Goal: Task Accomplishment & Management: Use online tool/utility

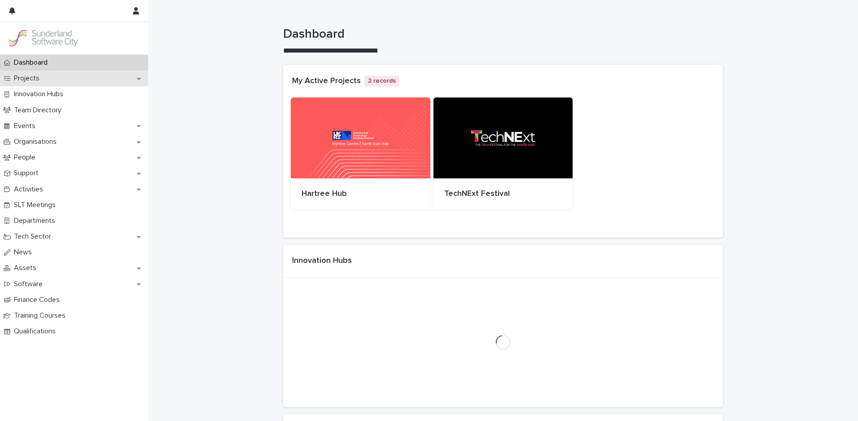
click at [75, 84] on div "Projects" at bounding box center [74, 78] width 148 height 16
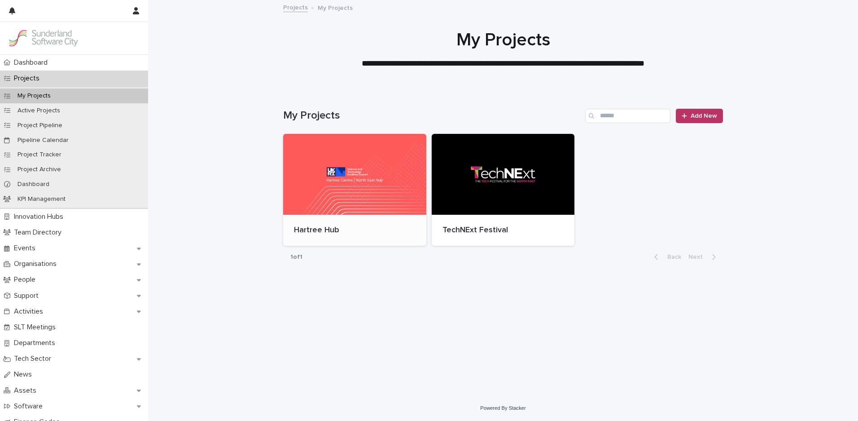
click at [373, 156] on div at bounding box center [354, 174] width 143 height 81
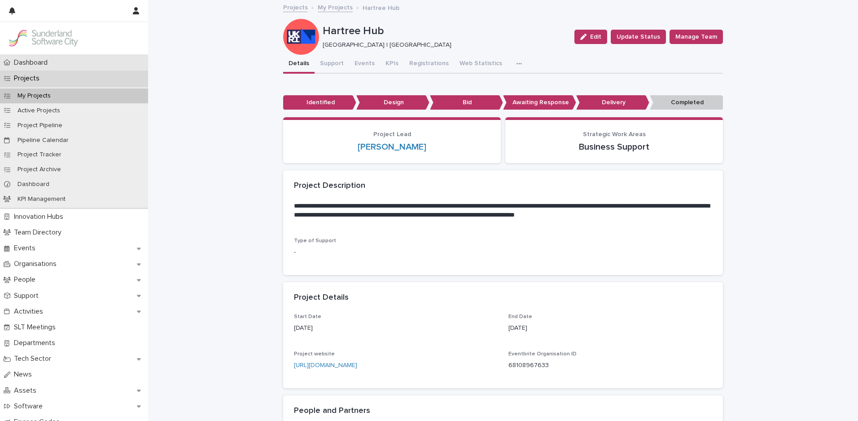
click at [55, 64] on p "Dashboard" at bounding box center [32, 62] width 44 height 9
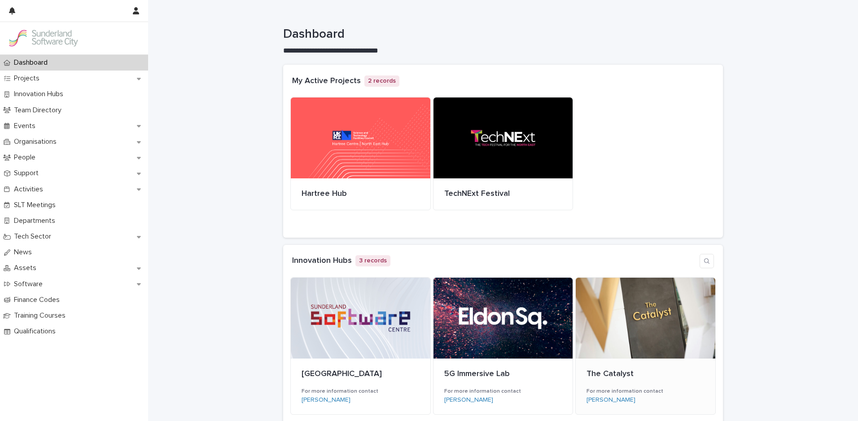
click at [679, 311] on div at bounding box center [646, 317] width 140 height 81
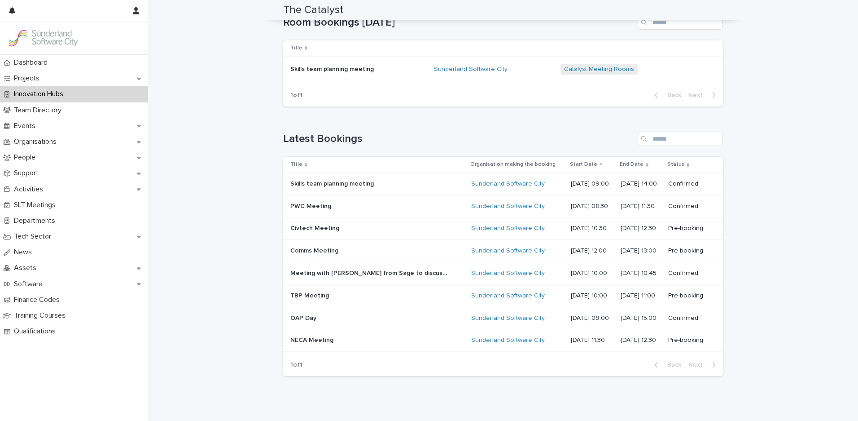
scroll to position [272, 0]
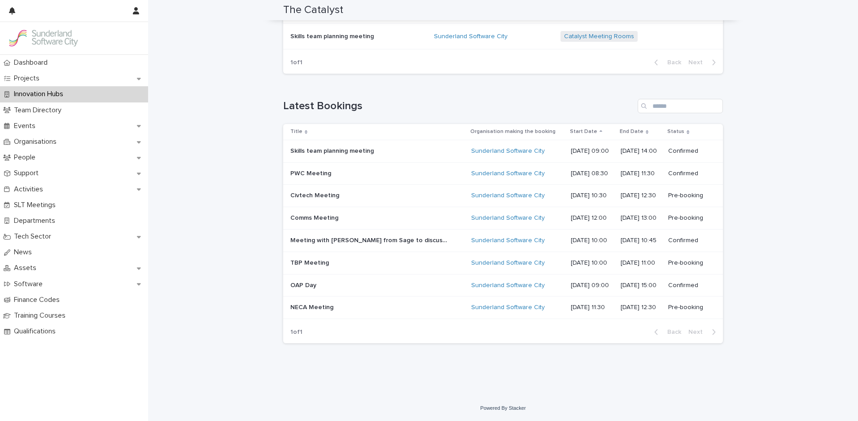
click at [184, 272] on div "Loading... Saving… Loading... Saving… The Catalyst TC The Catalyst The Catalyst…" at bounding box center [503, 62] width 710 height 666
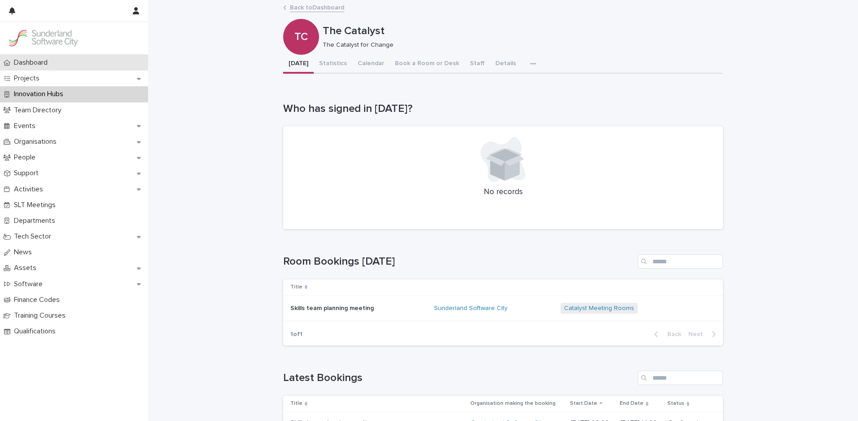
click at [62, 55] on div "Dashboard" at bounding box center [74, 63] width 148 height 16
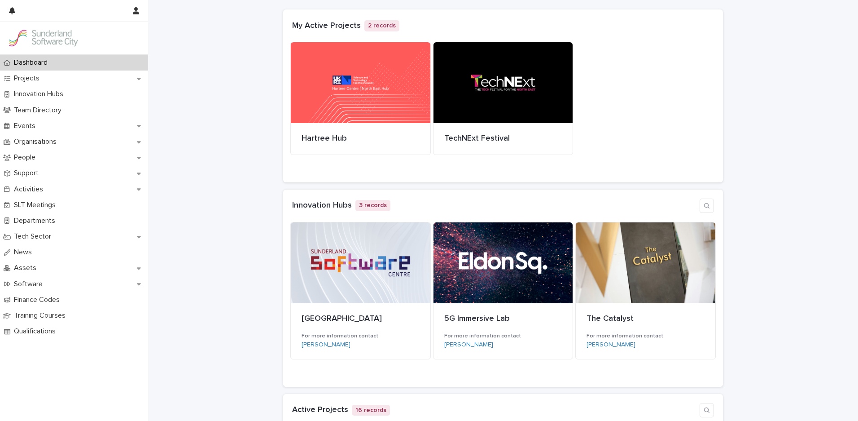
scroll to position [70, 0]
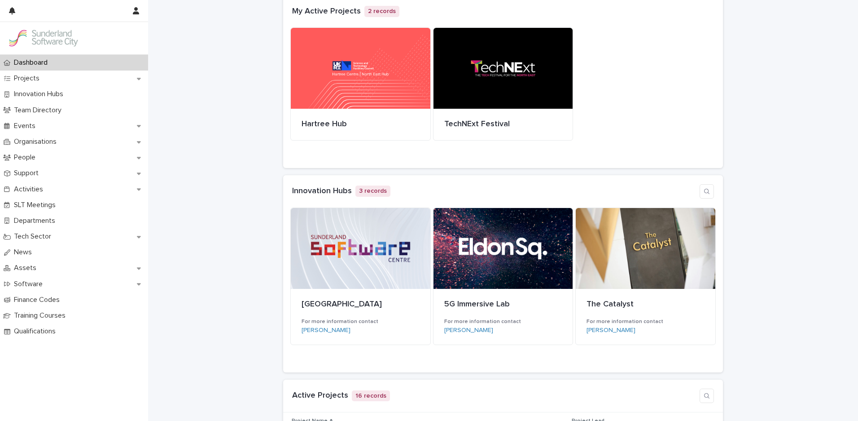
click at [672, 265] on div at bounding box center [646, 248] width 140 height 81
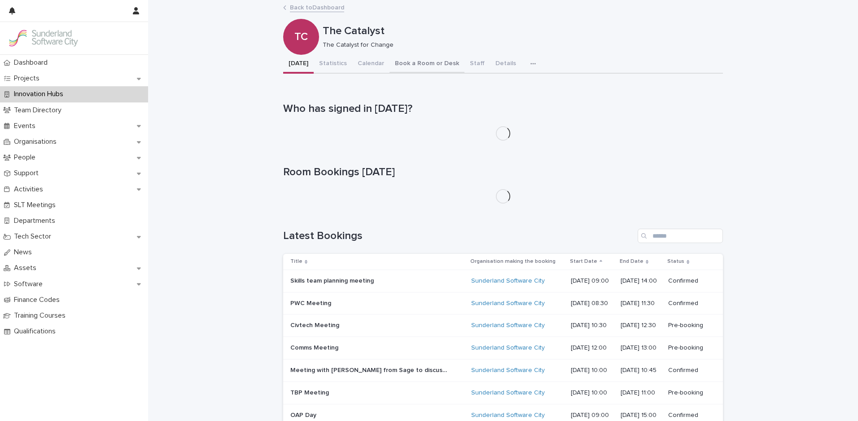
click at [431, 66] on button "Book a Room or Desk" at bounding box center [427, 64] width 75 height 19
